Goal: Check status

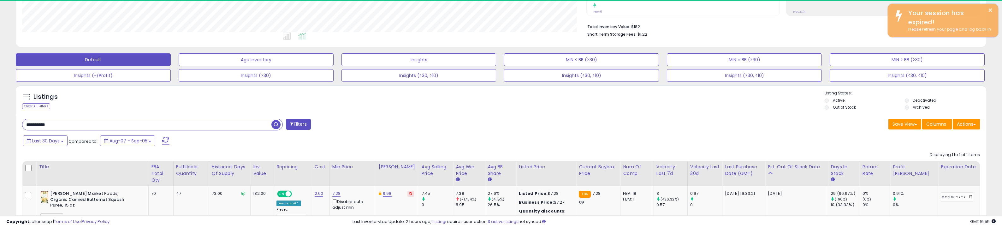
scroll to position [129, 564]
